Goal: Task Accomplishment & Management: Manage account settings

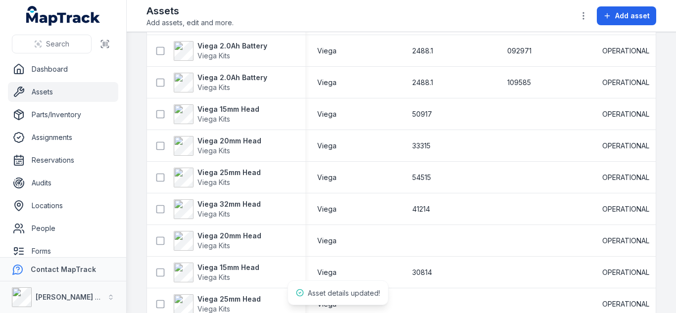
scroll to position [999, 0]
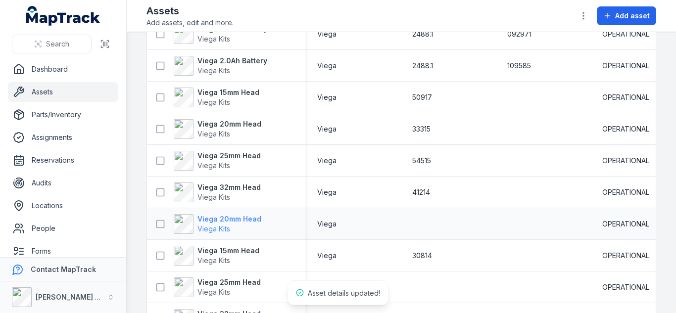
click at [240, 217] on strong "Viega 20mm Head" at bounding box center [230, 219] width 64 height 10
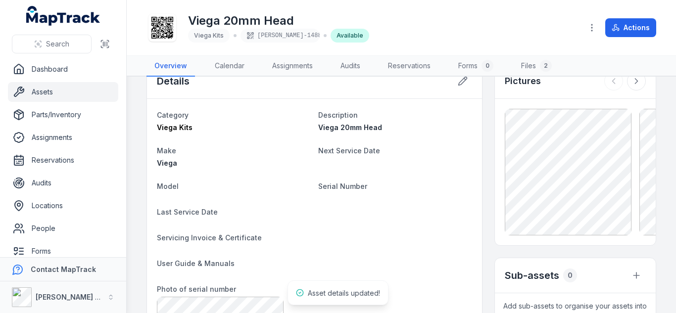
scroll to position [25, 0]
click at [459, 87] on button at bounding box center [463, 81] width 19 height 19
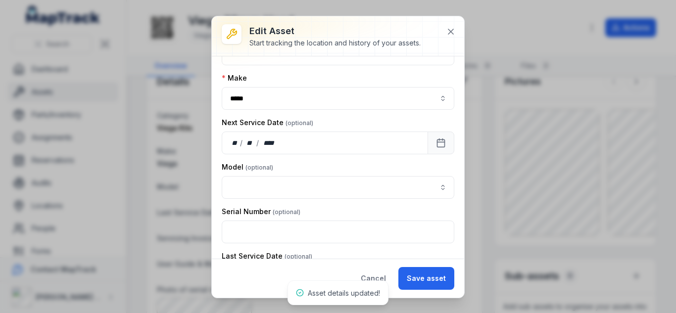
scroll to position [99, 0]
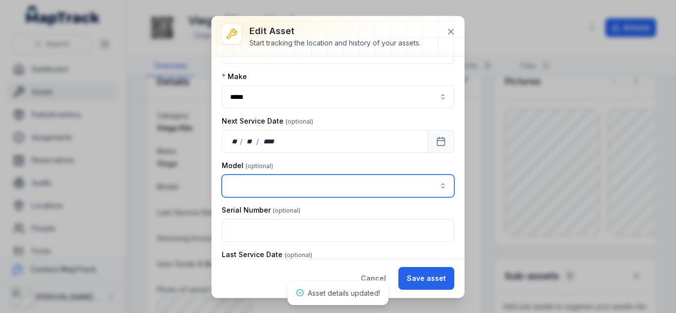
click at [262, 190] on input "asset-edit:cf[15485646-641d-4018-a890-10f5a66d77ec]-label" at bounding box center [338, 186] width 233 height 23
click at [239, 233] on div "33315" at bounding box center [334, 239] width 220 height 18
type input "*****"
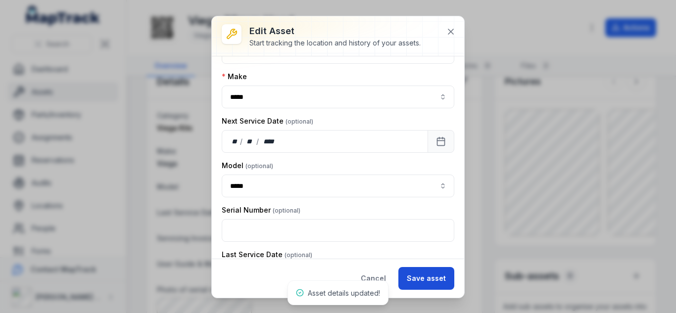
click at [414, 276] on button "Save asset" at bounding box center [427, 278] width 56 height 23
